Goal: Task Accomplishment & Management: Use online tool/utility

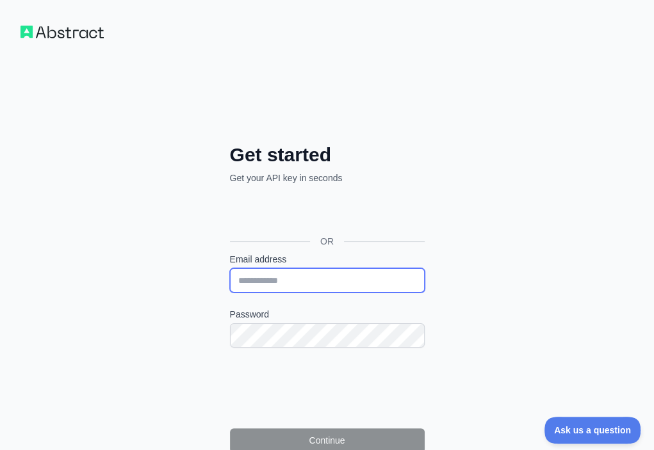
click at [230, 269] on input "Email address" at bounding box center [327, 281] width 195 height 24
paste input "**********"
type input "**********"
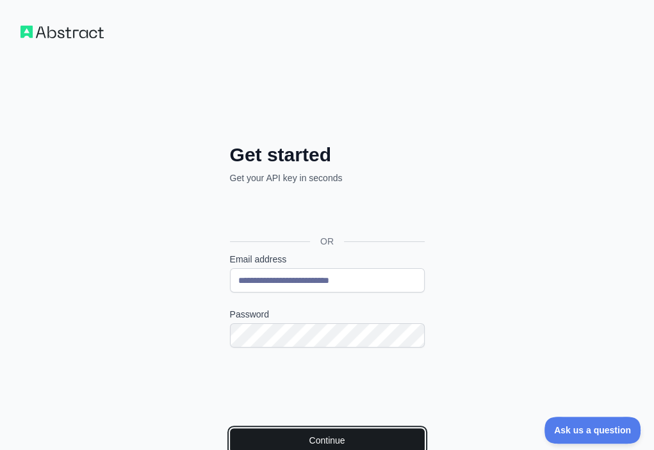
click at [230, 429] on button "Continue" at bounding box center [327, 441] width 195 height 24
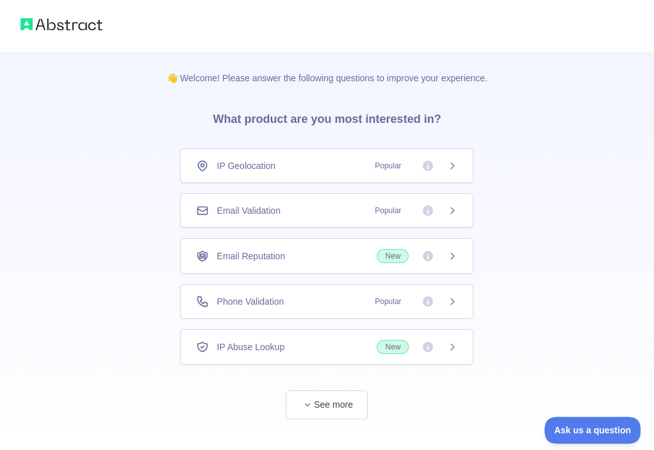
click at [326, 201] on div "Email Validation Popular" at bounding box center [326, 211] width 293 height 35
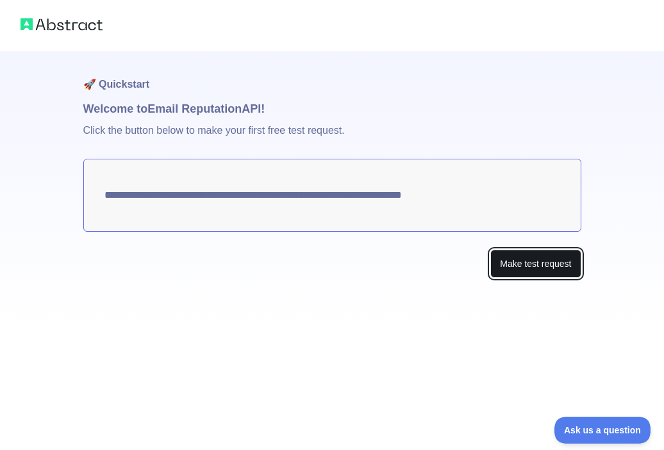
click at [504, 267] on button "Make test request" at bounding box center [535, 264] width 90 height 29
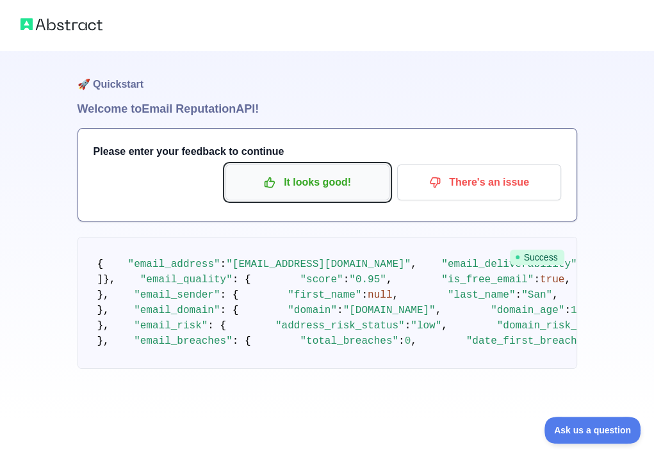
click at [336, 178] on p "It looks good!" at bounding box center [307, 183] width 145 height 22
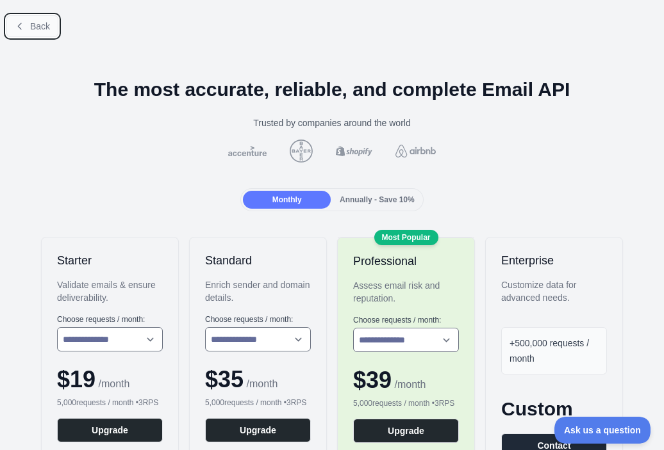
click at [31, 26] on span "Back" at bounding box center [40, 26] width 20 height 10
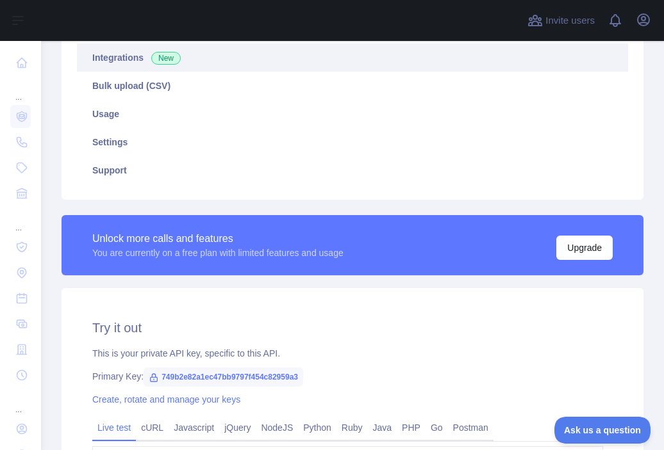
scroll to position [320, 0]
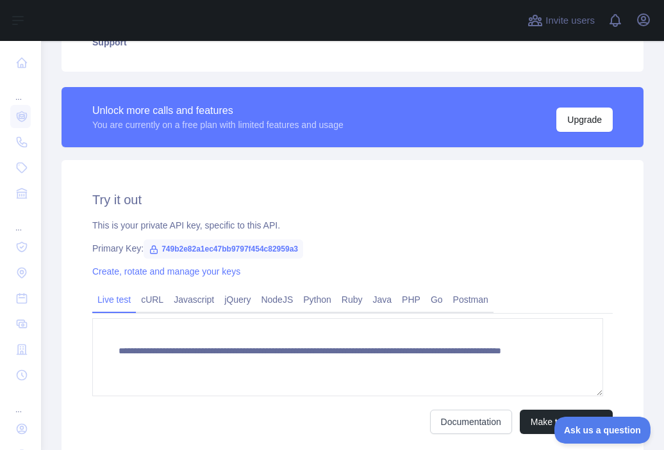
click at [218, 252] on span "749b2e82a1ec47bb9797f454c82959a3" at bounding box center [224, 249] width 160 height 19
copy span "749b2e82a1ec47bb9797f454c82959a3"
